Goal: Task Accomplishment & Management: Complete application form

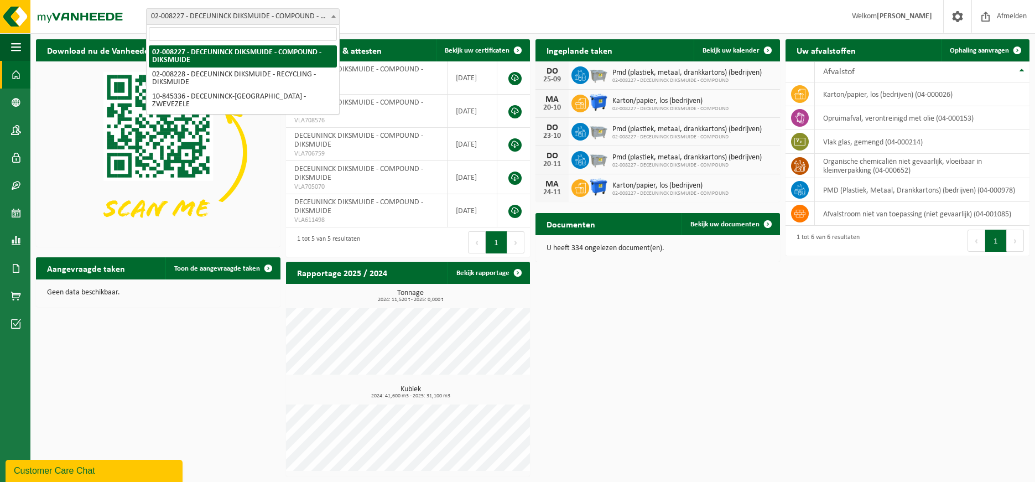
click at [269, 17] on span "02-008227 - DECEUNINCK DIKSMUIDE - COMPOUND - DIKSMUIDE" at bounding box center [243, 16] width 192 height 15
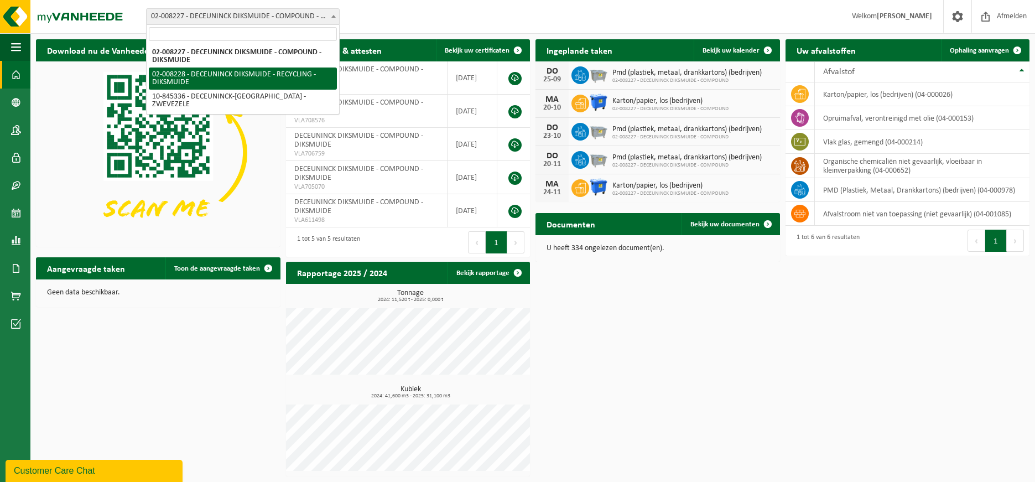
select select "1119"
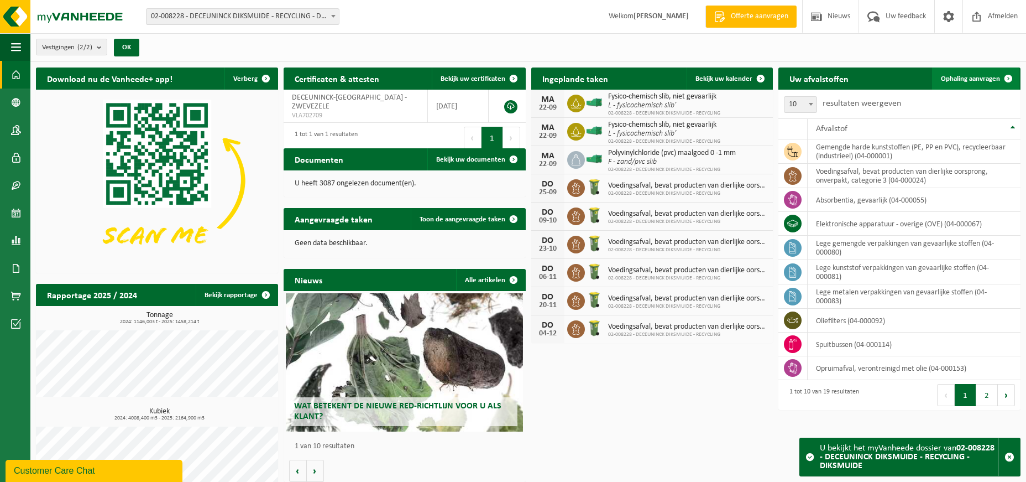
click at [980, 71] on link "Ophaling aanvragen" at bounding box center [975, 78] width 87 height 22
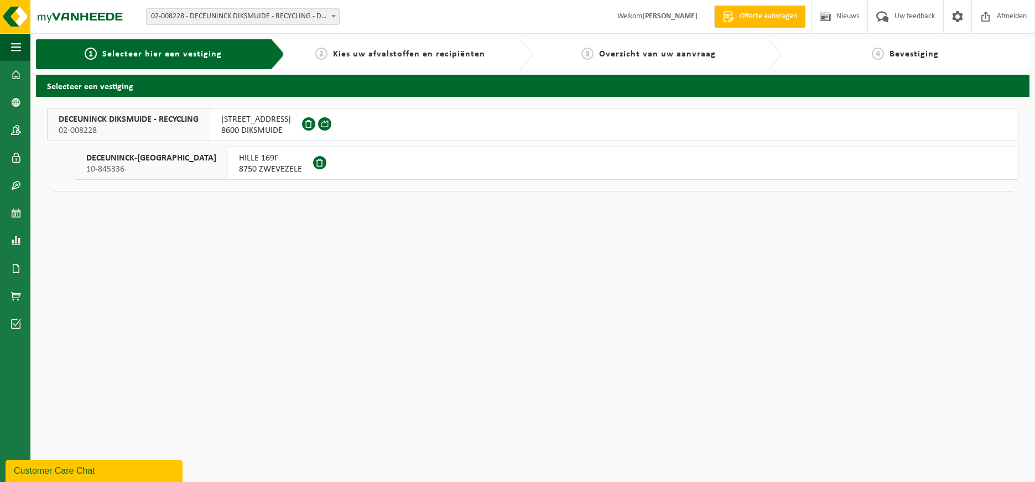
click at [143, 113] on div "DECEUNINCK DIKSMUIDE - RECYCLING 02-008228" at bounding box center [129, 124] width 163 height 32
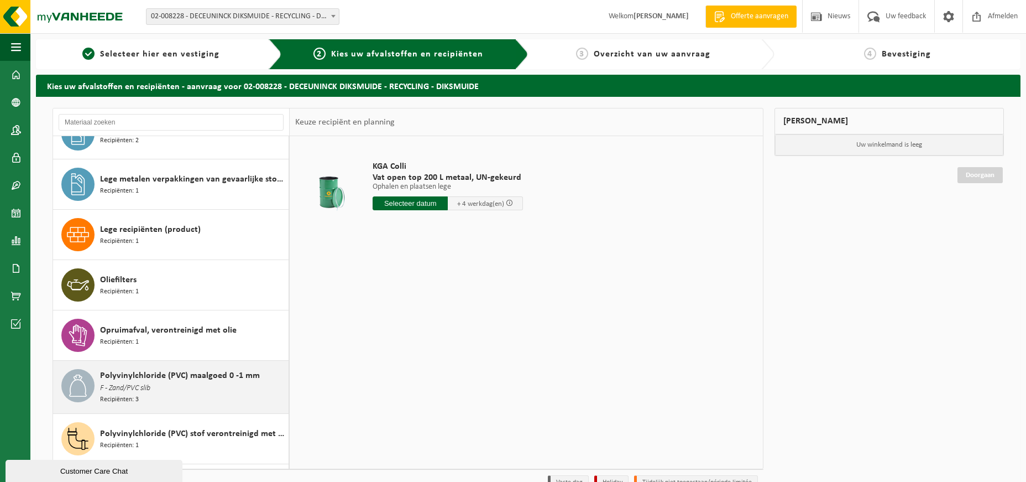
click at [165, 389] on div "Polyvinylchloride (PVC) maalgoed 0 -1 mm F - Zand/PVC slib Recipiënten: 3" at bounding box center [193, 387] width 186 height 36
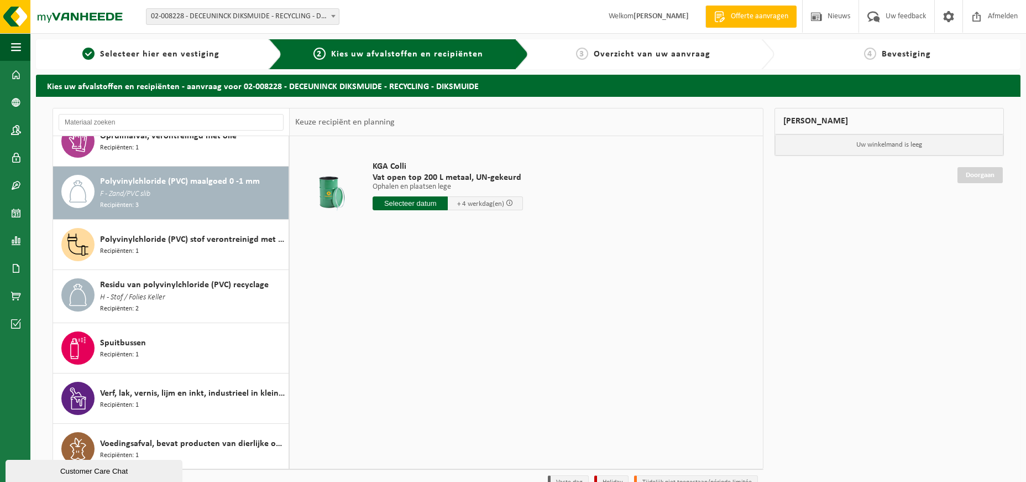
scroll to position [526, 0]
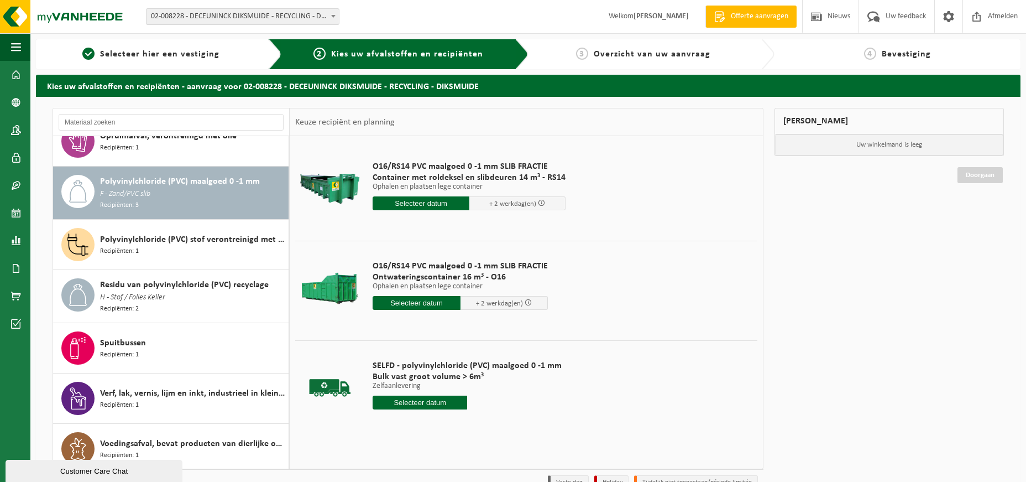
click at [429, 304] on input "text" at bounding box center [417, 303] width 88 height 14
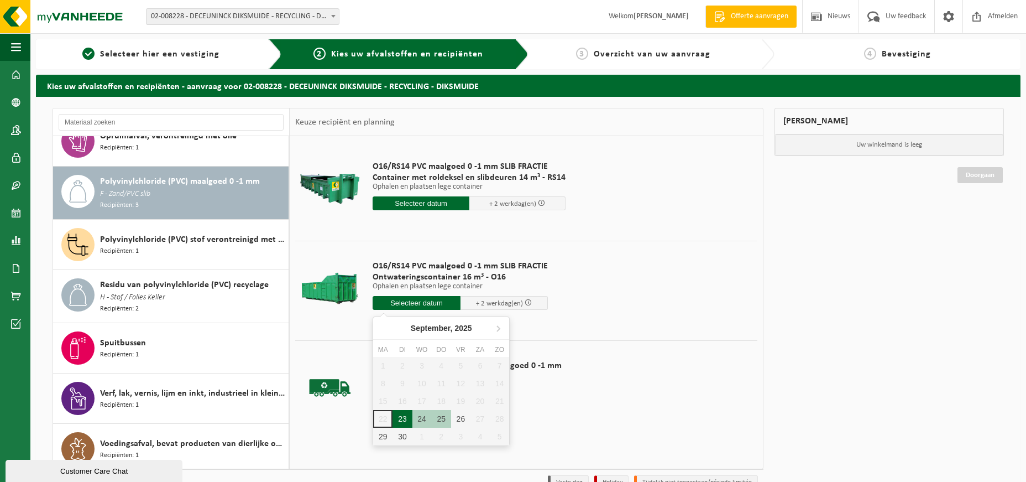
click at [403, 419] on div "23" at bounding box center [402, 419] width 19 height 18
type input "Van [DATE]"
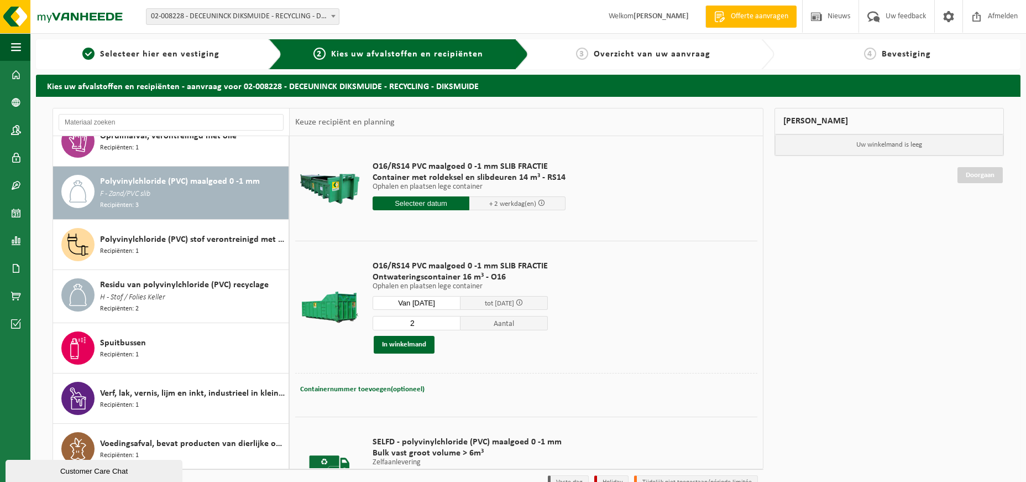
type input "2"
click at [448, 322] on input "2" at bounding box center [417, 323] width 88 height 14
click at [398, 389] on span "Containernummer toevoegen(optioneel)" at bounding box center [362, 388] width 124 height 7
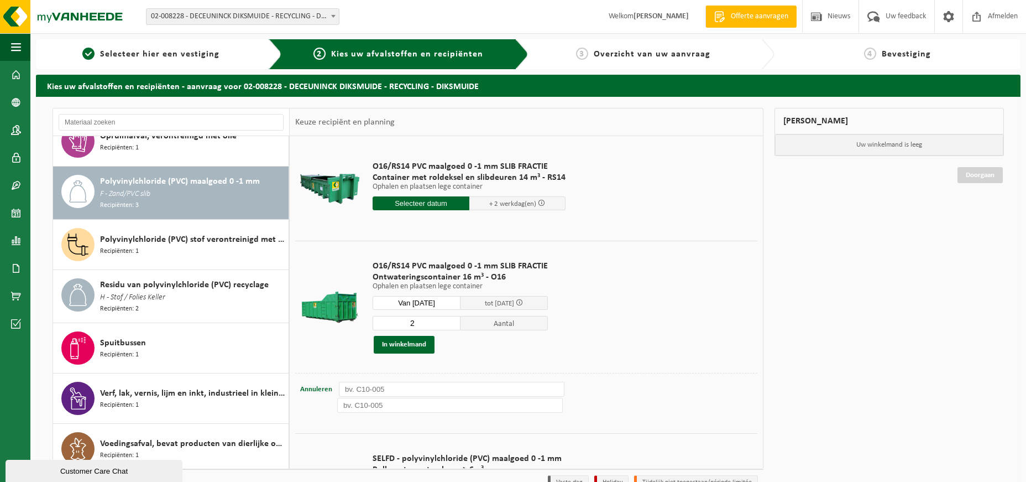
click at [400, 389] on input "text" at bounding box center [452, 389] width 226 height 15
type input "O16-088"
type input "O16-050"
click at [399, 333] on div "2 Aantal In winkelmand" at bounding box center [460, 334] width 175 height 38
click at [398, 343] on button "In winkelmand" at bounding box center [404, 345] width 61 height 18
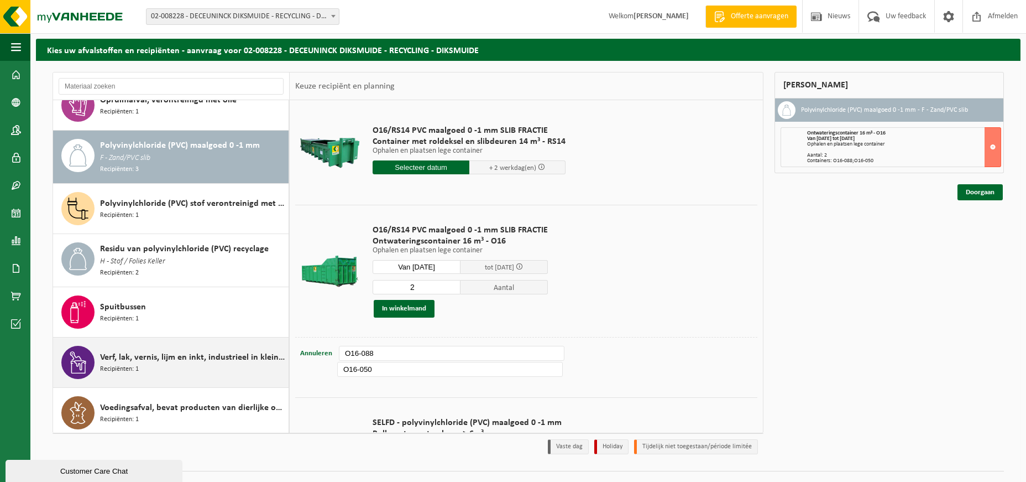
scroll to position [59, 0]
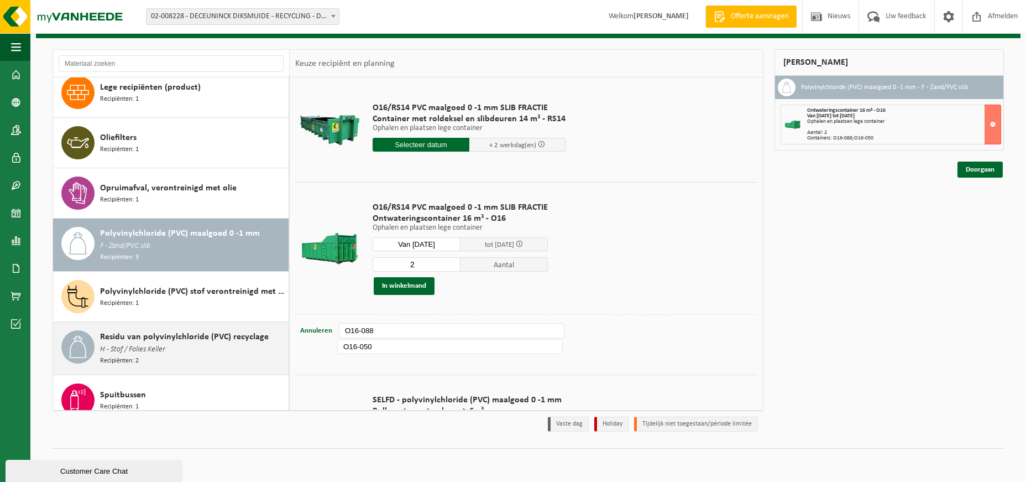
click at [148, 331] on span "Residu van polyvinylchloride (PVC) recyclage" at bounding box center [184, 336] width 169 height 13
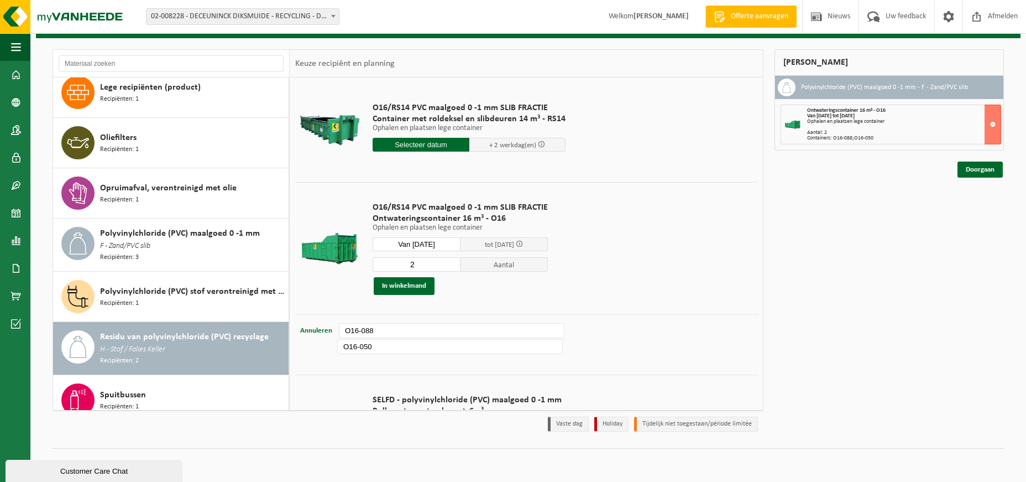
scroll to position [526, 0]
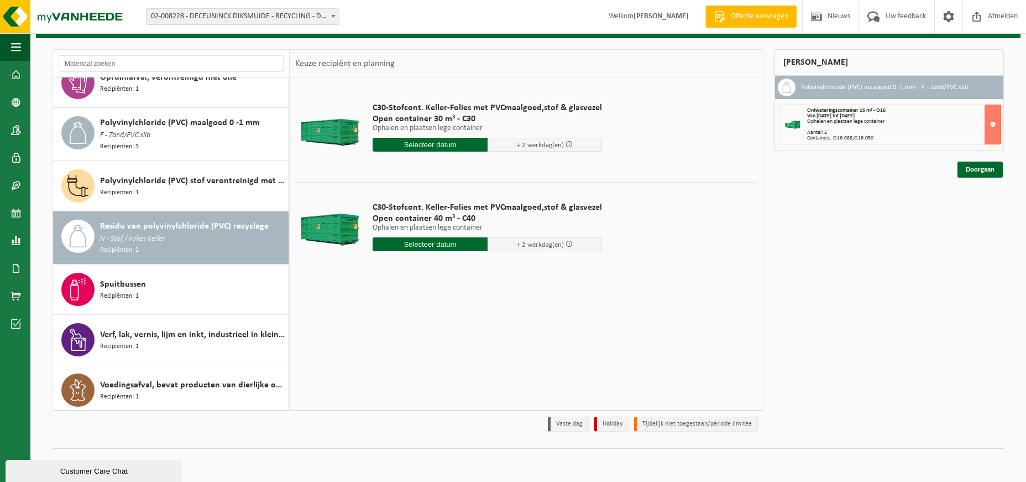
click at [441, 145] on input "text" at bounding box center [430, 145] width 115 height 14
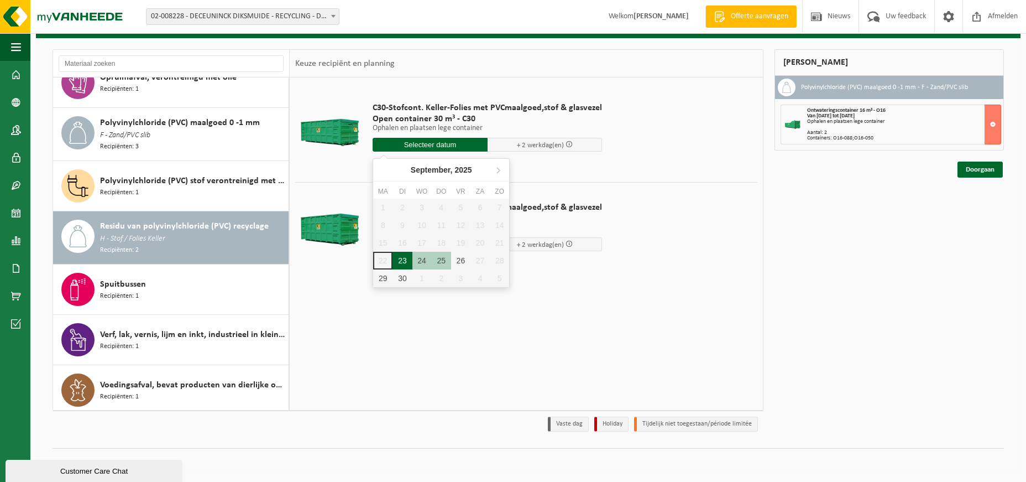
click at [408, 258] on div "23" at bounding box center [402, 261] width 19 height 18
type input "Van 2025-09-23"
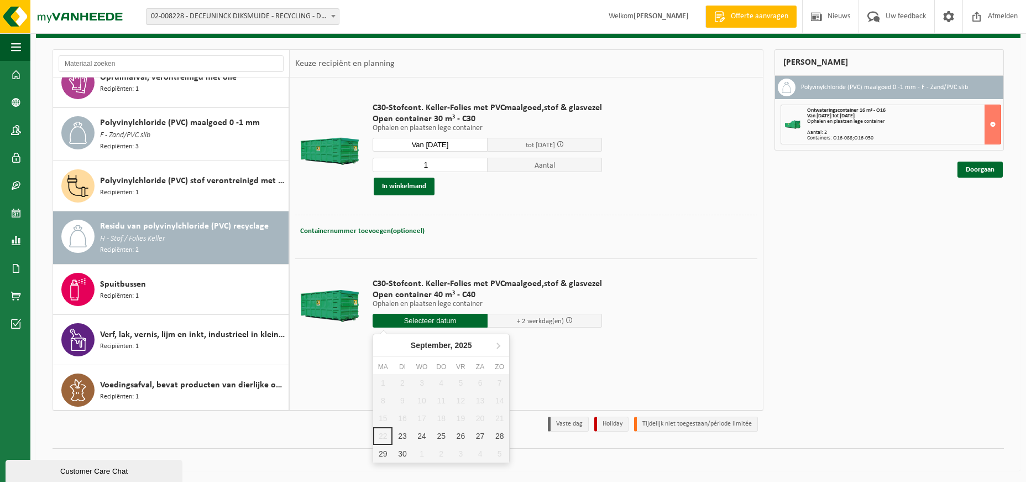
click at [447, 321] on input "text" at bounding box center [430, 321] width 115 height 14
click at [632, 184] on td "C30-Stofcont. Keller-Folies met PVCmaalgoed,stof & glasvezel Open container 30 …" at bounding box center [560, 149] width 393 height 132
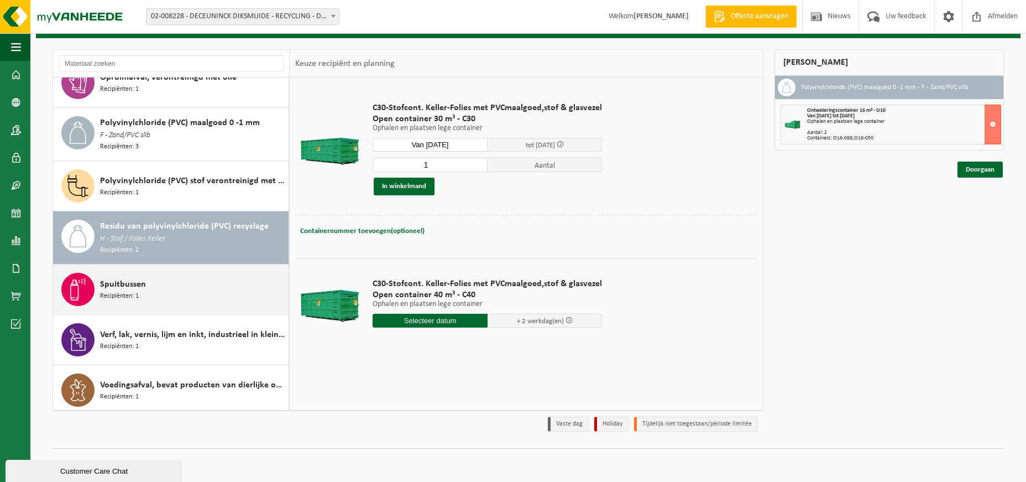
click at [139, 278] on span "Spuitbussen" at bounding box center [123, 284] width 46 height 13
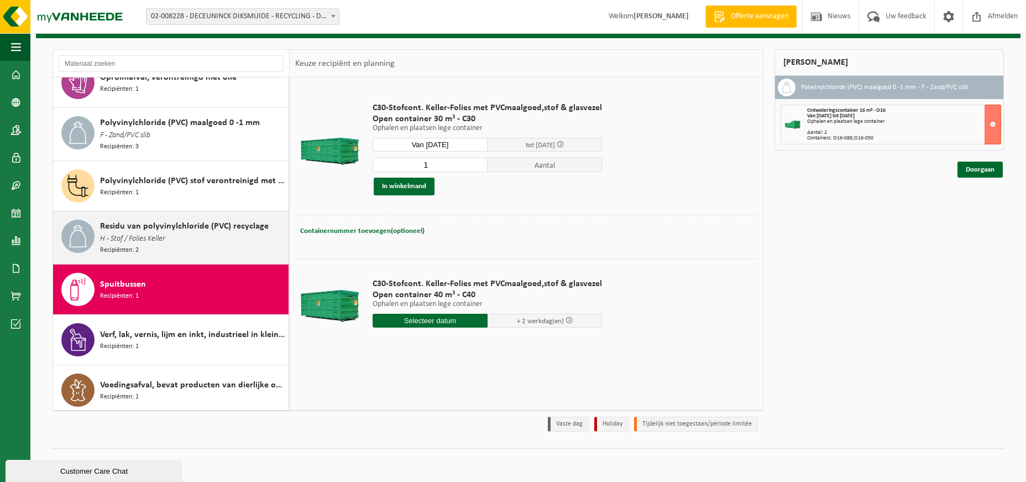
click at [145, 239] on span "H - Stof / Folies Keller" at bounding box center [132, 239] width 65 height 12
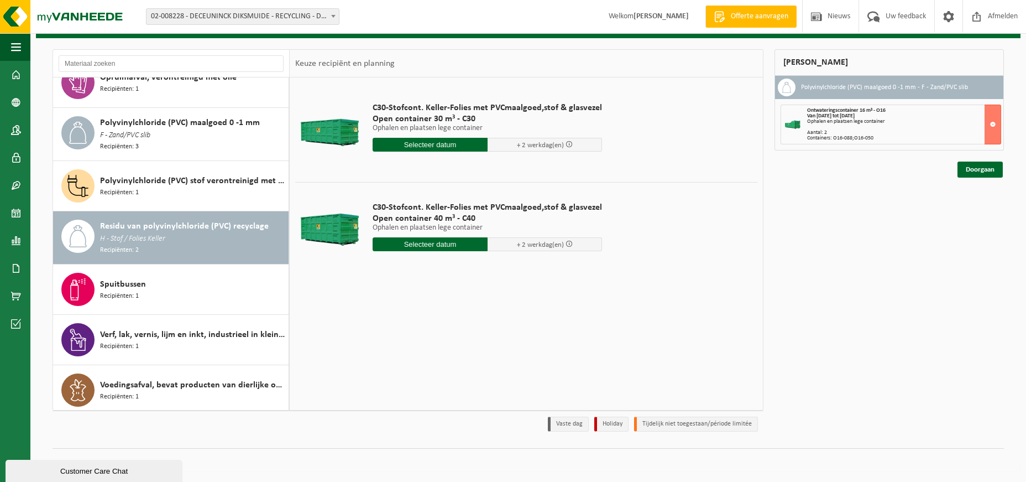
click at [461, 145] on input "text" at bounding box center [430, 145] width 115 height 14
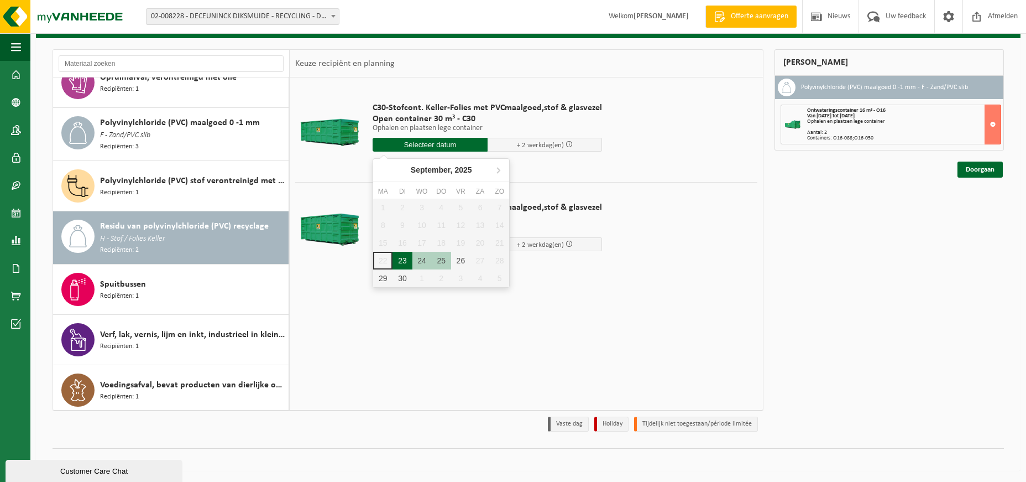
click at [401, 258] on div "23" at bounding box center [402, 261] width 19 height 18
type input "Van 2025-09-23"
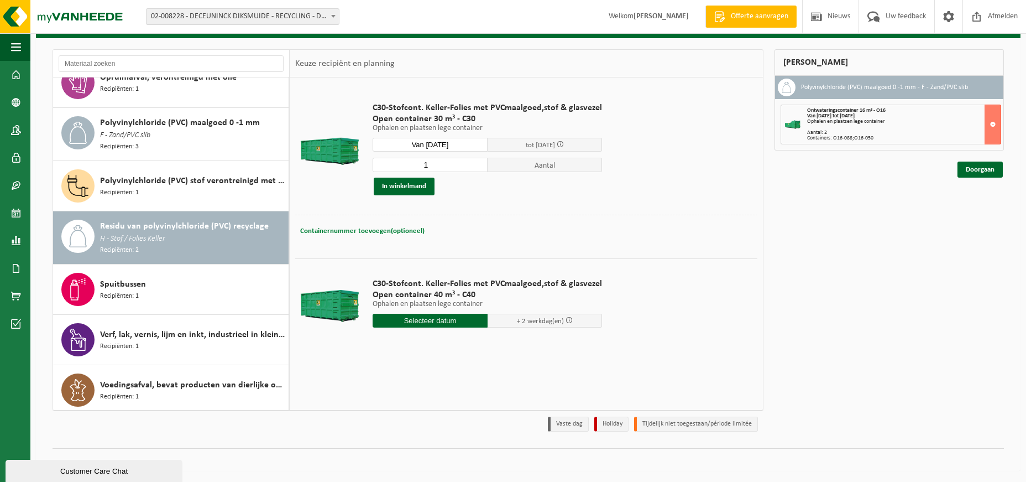
click at [400, 232] on span "Containernummer toevoegen(optioneel)" at bounding box center [362, 230] width 124 height 7
type input "C30-1034"
click at [391, 181] on button "In winkelmand" at bounding box center [404, 187] width 61 height 18
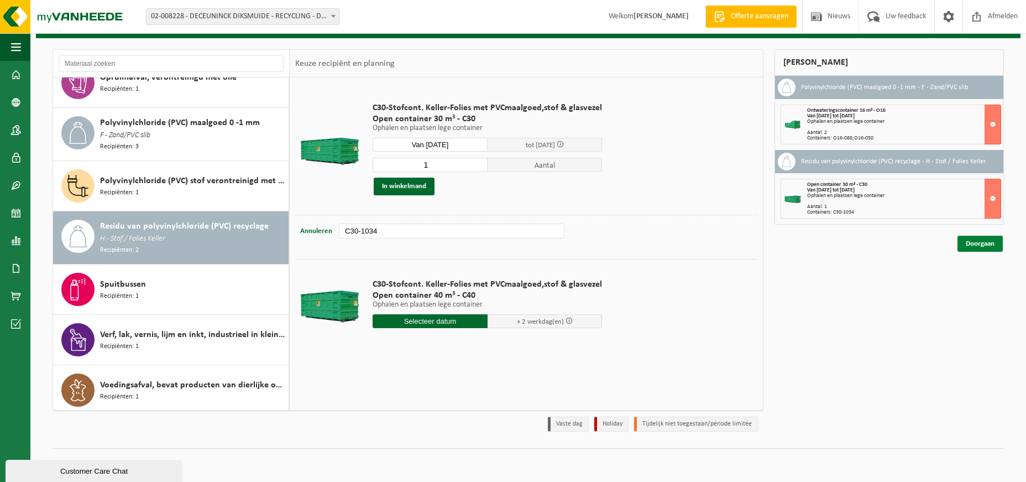
click at [979, 241] on link "Doorgaan" at bounding box center [980, 244] width 45 height 16
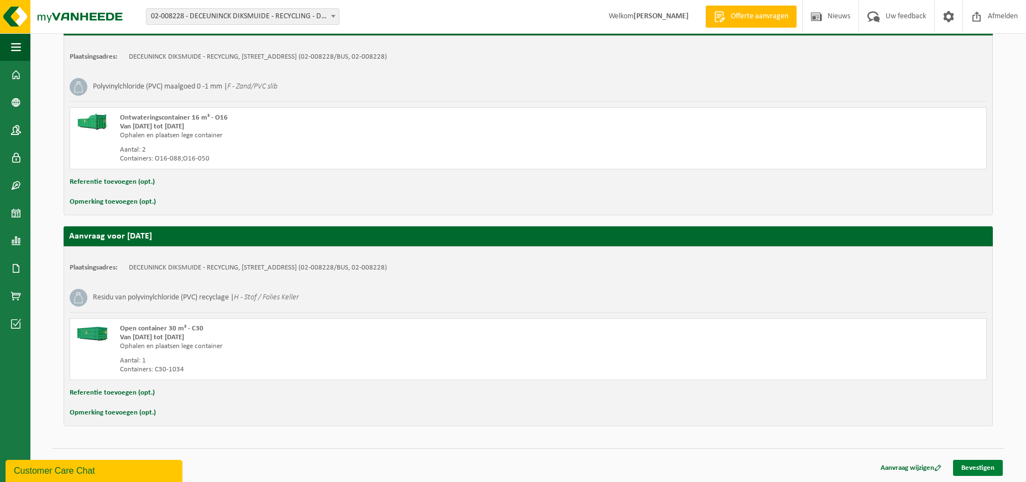
click at [987, 471] on link "Bevestigen" at bounding box center [978, 468] width 50 height 16
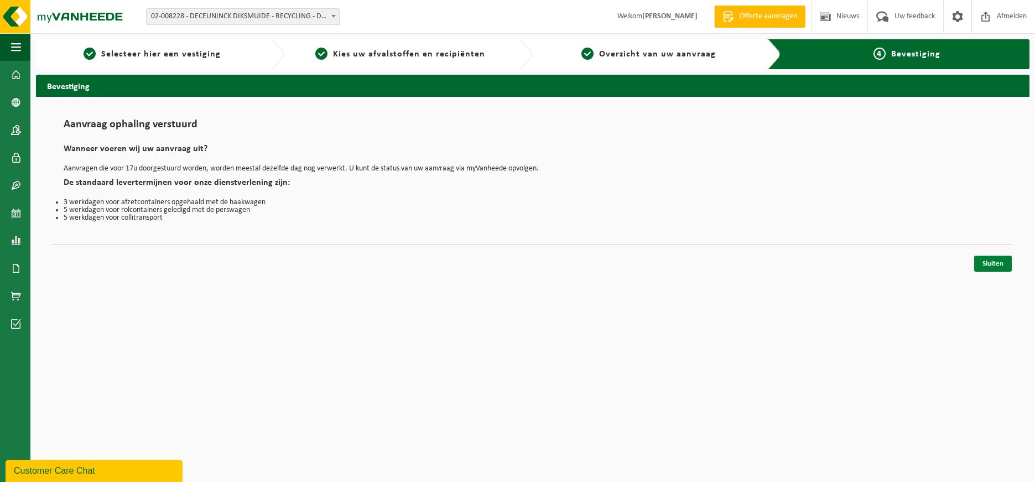
click at [993, 260] on link "Sluiten" at bounding box center [993, 263] width 38 height 16
